Goal: Information Seeking & Learning: Learn about a topic

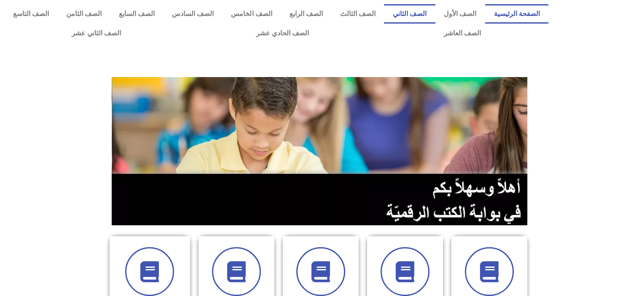
click at [432, 18] on link "الصف الثاني" at bounding box center [409, 13] width 51 height 19
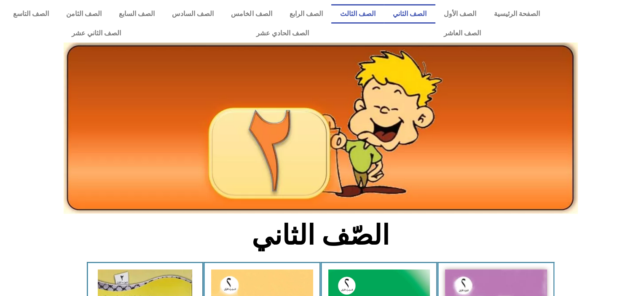
click at [356, 13] on link "الصف الثالث" at bounding box center [357, 13] width 53 height 19
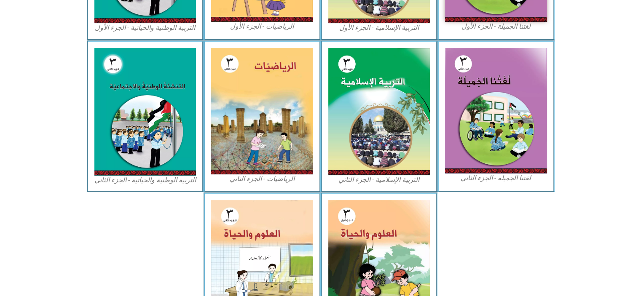
scroll to position [381, 0]
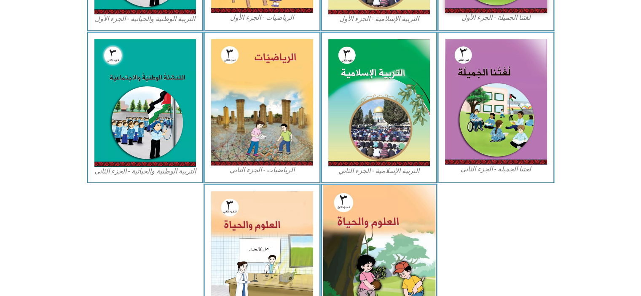
click at [366, 264] on img at bounding box center [379, 255] width 112 height 140
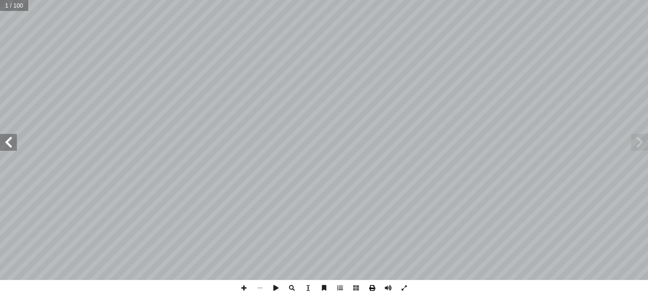
click at [367, 290] on span at bounding box center [372, 288] width 16 height 16
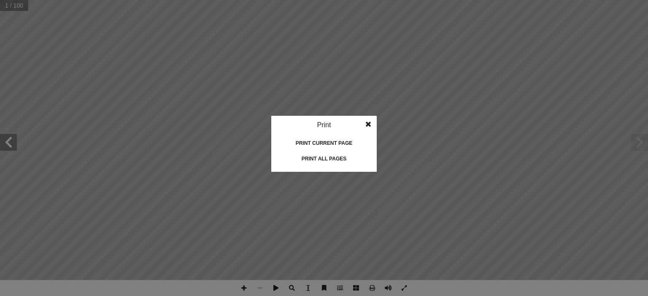
click at [319, 156] on div "Print all pages" at bounding box center [324, 158] width 84 height 13
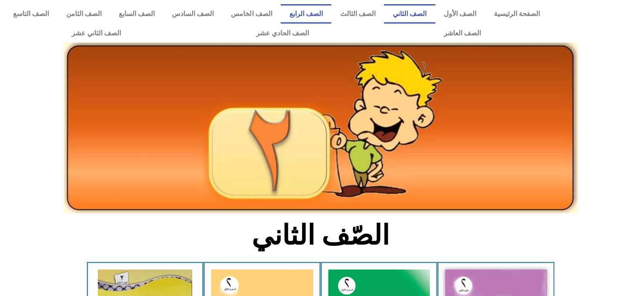
click at [322, 11] on link "الصف الرابع" at bounding box center [306, 13] width 51 height 19
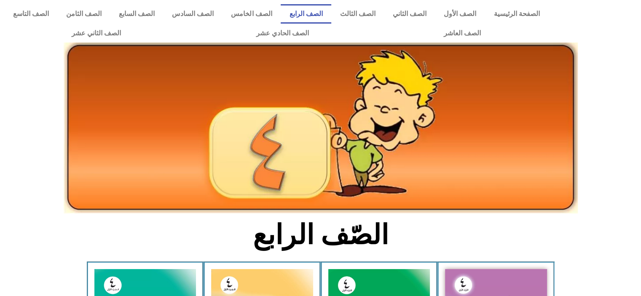
scroll to position [148, 0]
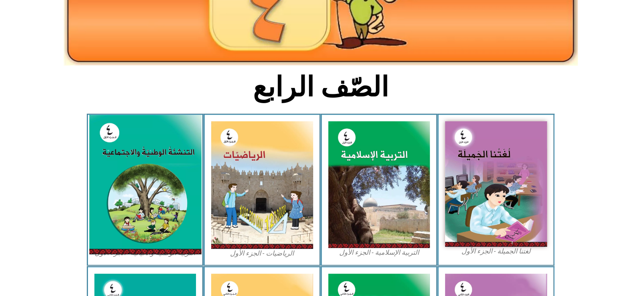
click at [152, 188] on img at bounding box center [145, 185] width 112 height 140
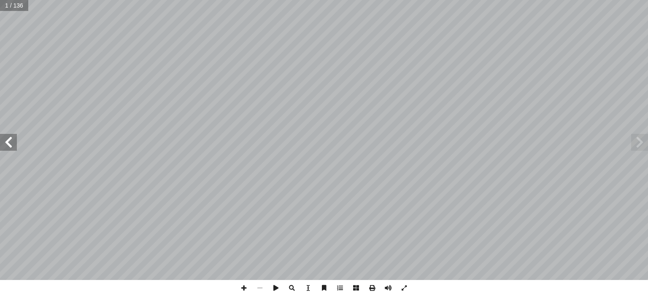
click at [2, 150] on span at bounding box center [8, 142] width 17 height 17
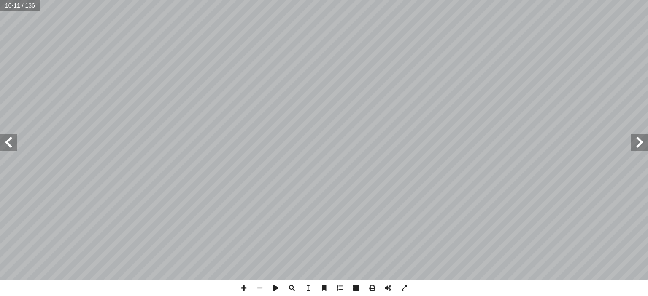
click at [2, 150] on span at bounding box center [8, 142] width 17 height 17
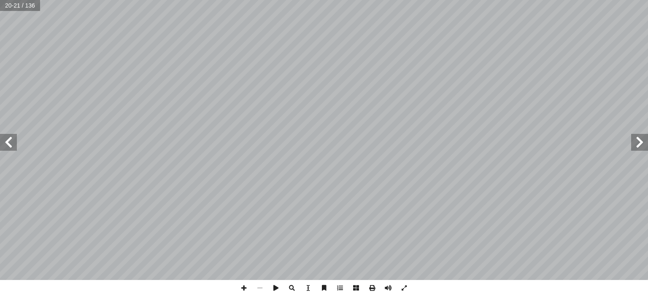
click at [2, 150] on span at bounding box center [8, 142] width 17 height 17
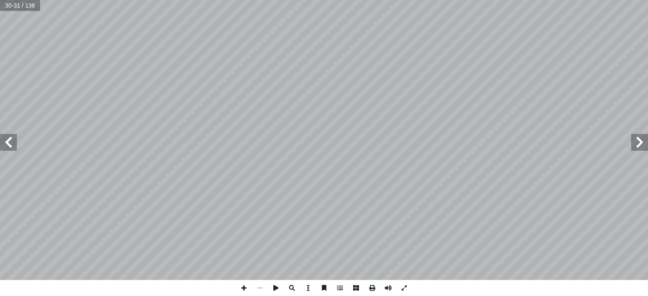
click at [2, 150] on span at bounding box center [8, 142] width 17 height 17
click at [639, 142] on span at bounding box center [639, 142] width 17 height 17
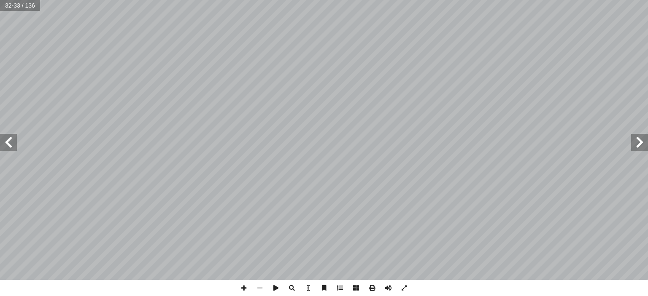
click at [639, 142] on span at bounding box center [639, 142] width 17 height 17
click at [376, 288] on span at bounding box center [372, 288] width 16 height 16
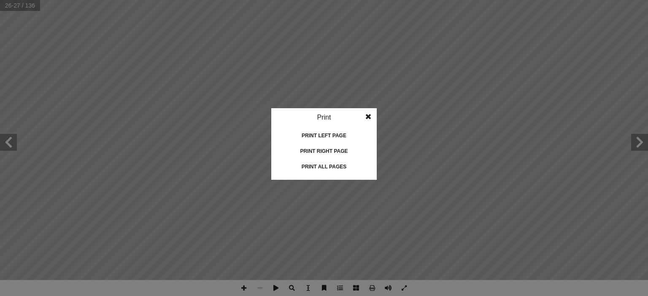
click at [366, 116] on span at bounding box center [367, 116] width 15 height 17
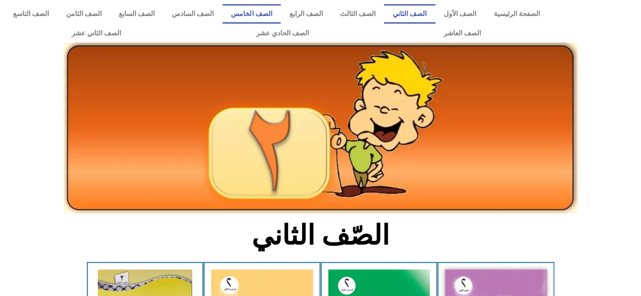
click at [281, 12] on link "الصف الخامس" at bounding box center [252, 13] width 58 height 19
